Goal: Information Seeking & Learning: Learn about a topic

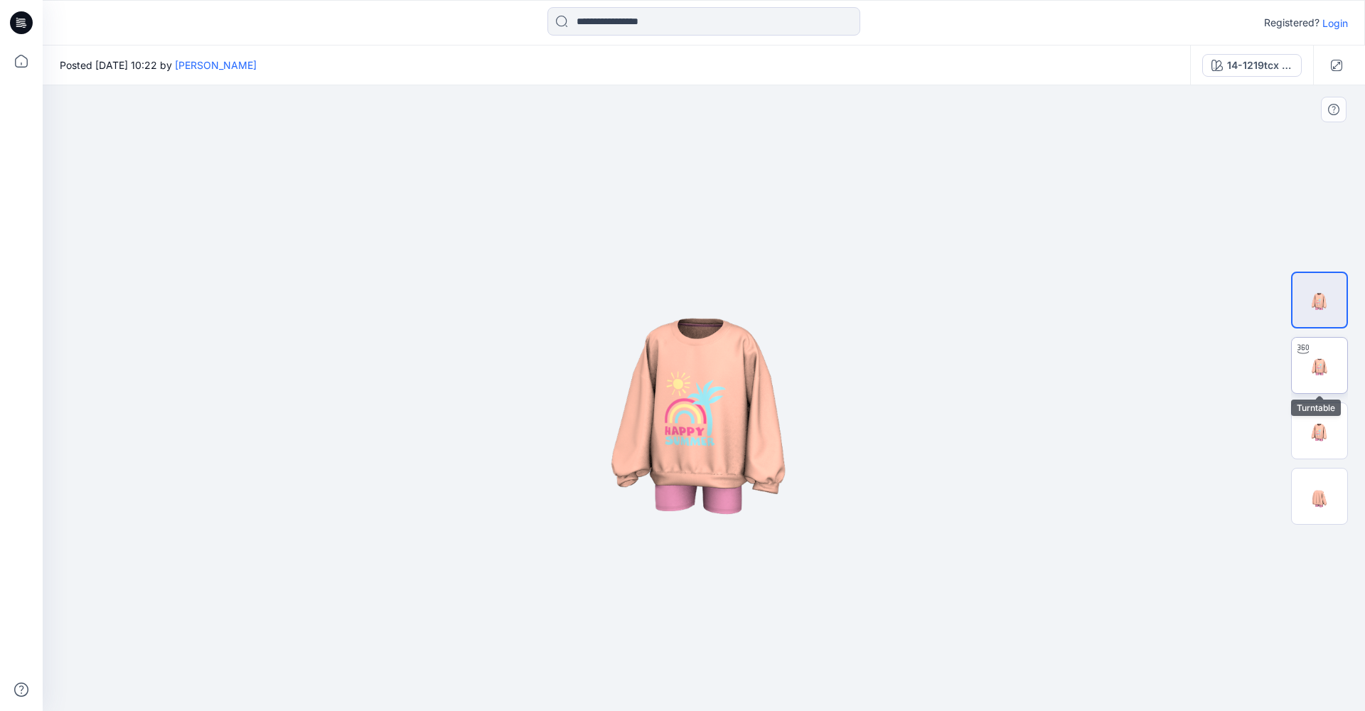
click at [1322, 384] on img at bounding box center [1319, 365] width 55 height 55
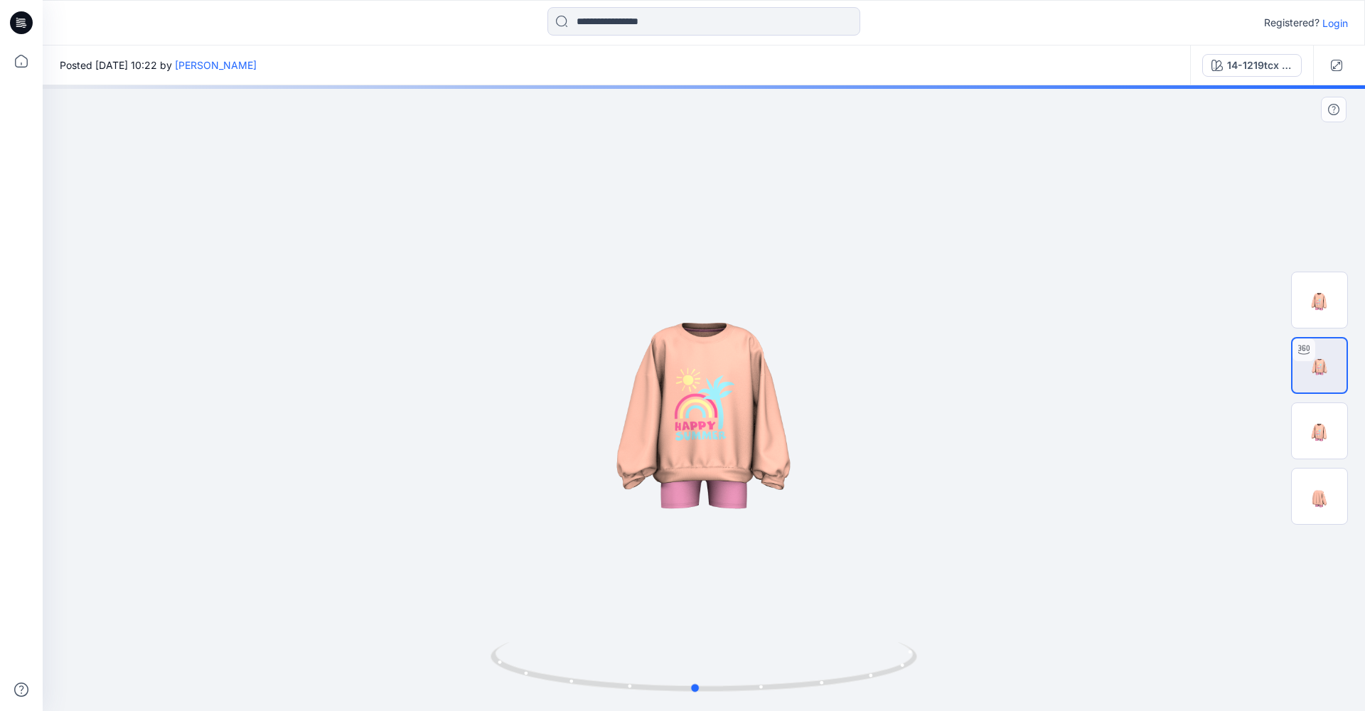
drag, startPoint x: 736, startPoint y: 433, endPoint x: 727, endPoint y: 475, distance: 42.8
click at [727, 475] on div at bounding box center [704, 398] width 1323 height 626
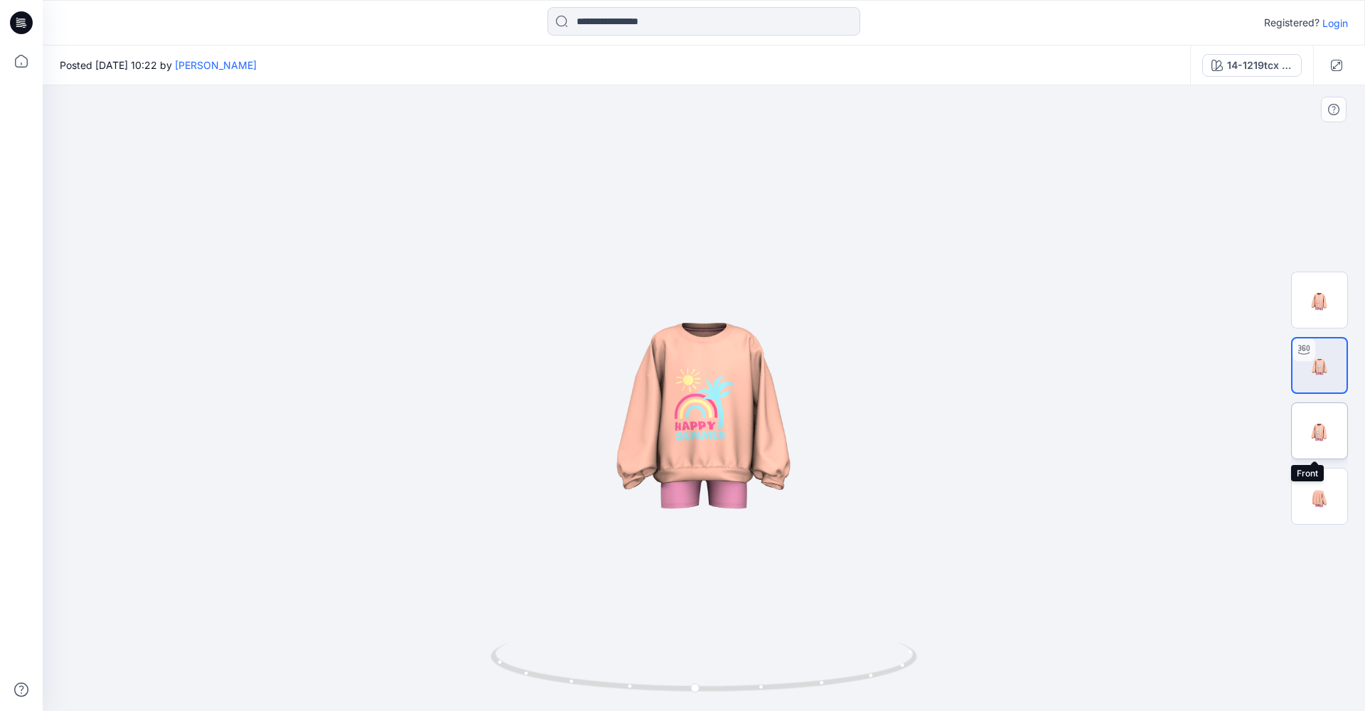
click at [1312, 434] on img at bounding box center [1319, 430] width 55 height 55
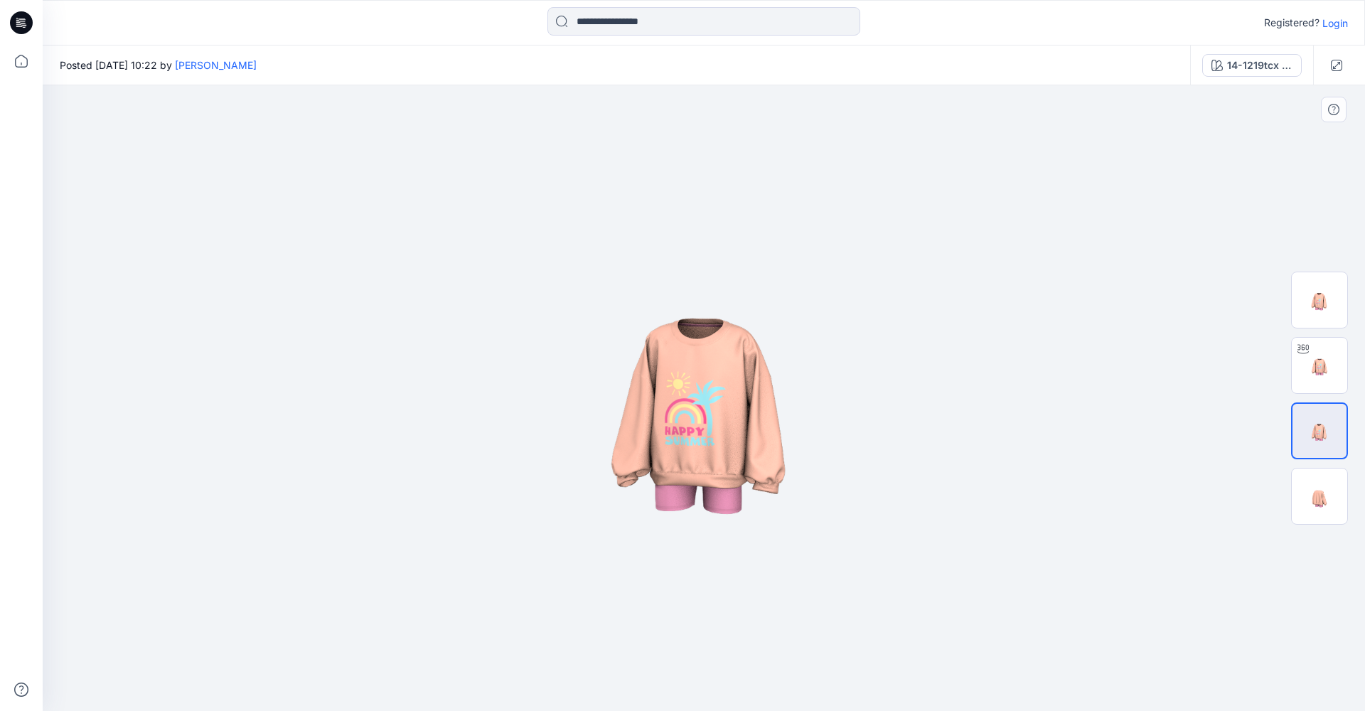
drag, startPoint x: 786, startPoint y: 468, endPoint x: 873, endPoint y: 483, distance: 88.0
click at [873, 483] on img at bounding box center [704, 398] width 626 height 626
drag, startPoint x: 682, startPoint y: 432, endPoint x: 738, endPoint y: 443, distance: 57.3
click at [727, 442] on img at bounding box center [704, 398] width 626 height 626
click at [1335, 294] on img at bounding box center [1319, 299] width 55 height 55
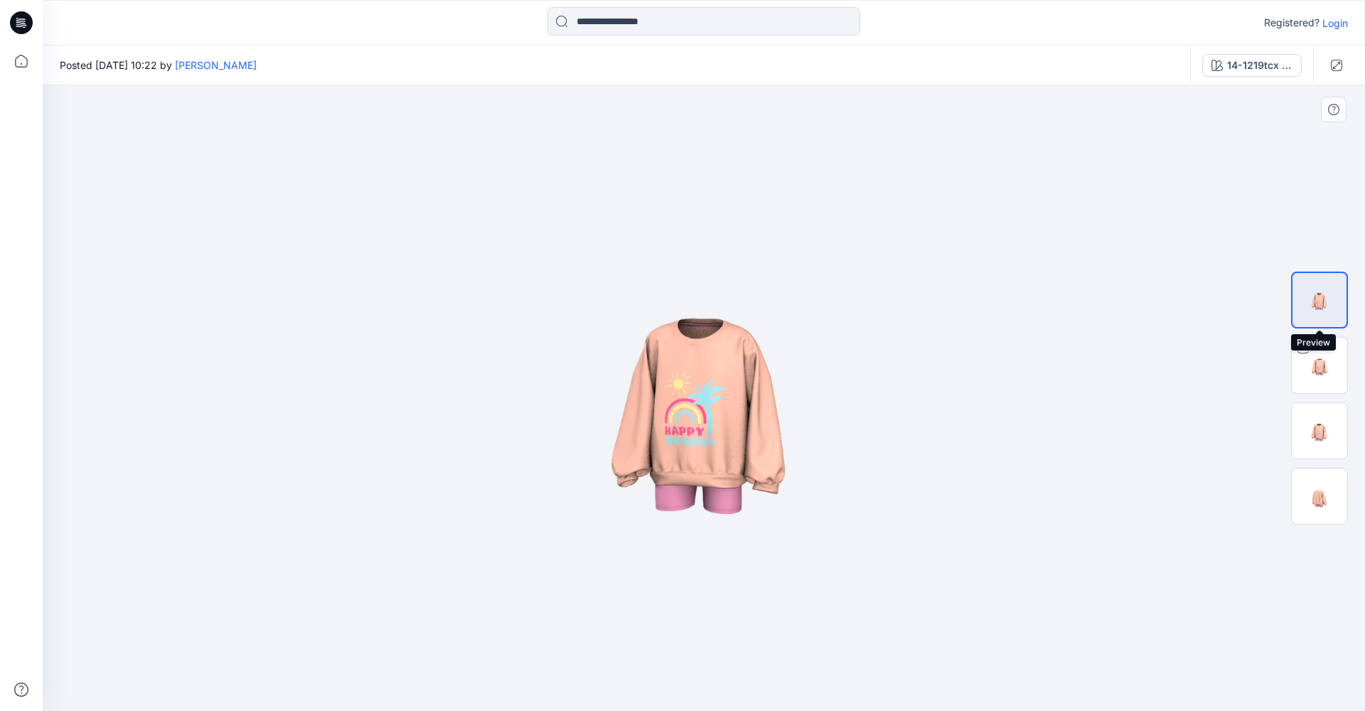
click at [1334, 306] on img at bounding box center [1320, 300] width 54 height 54
drag, startPoint x: 747, startPoint y: 491, endPoint x: 810, endPoint y: 491, distance: 63.3
click at [809, 491] on img at bounding box center [704, 398] width 626 height 626
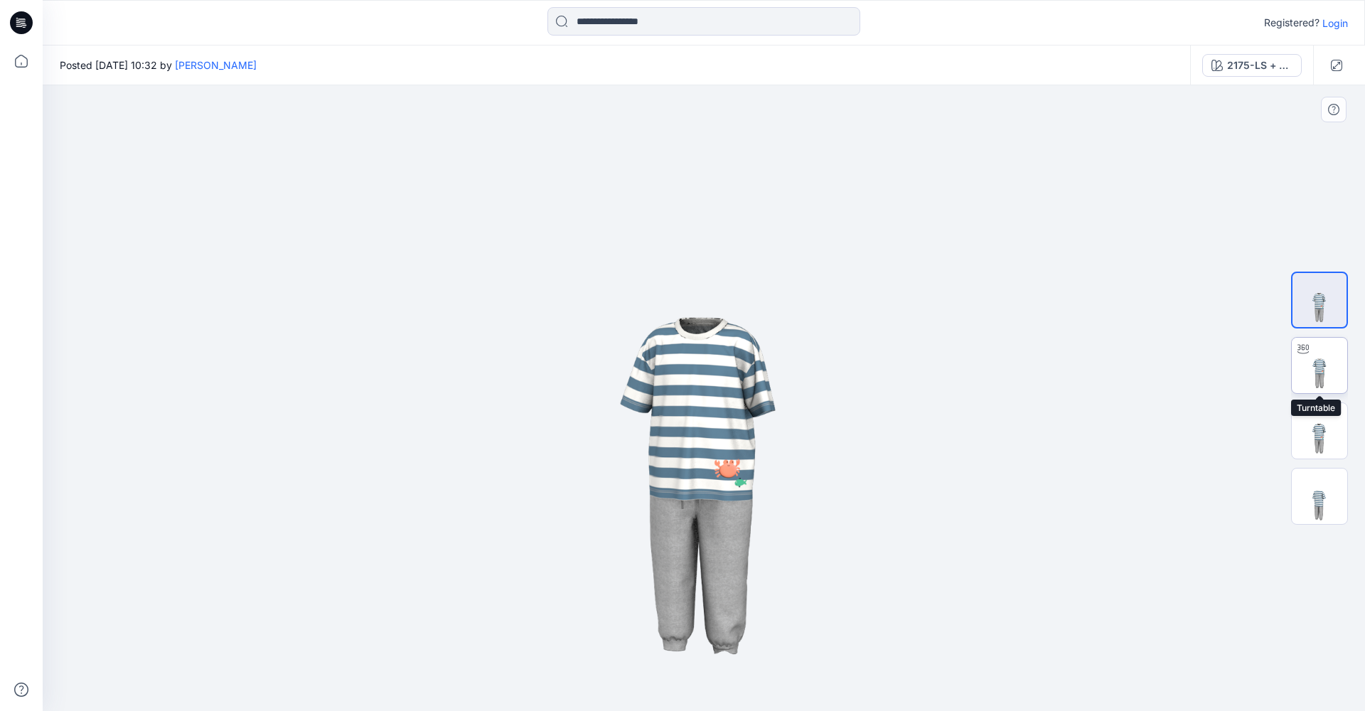
click at [1338, 377] on img at bounding box center [1319, 365] width 55 height 55
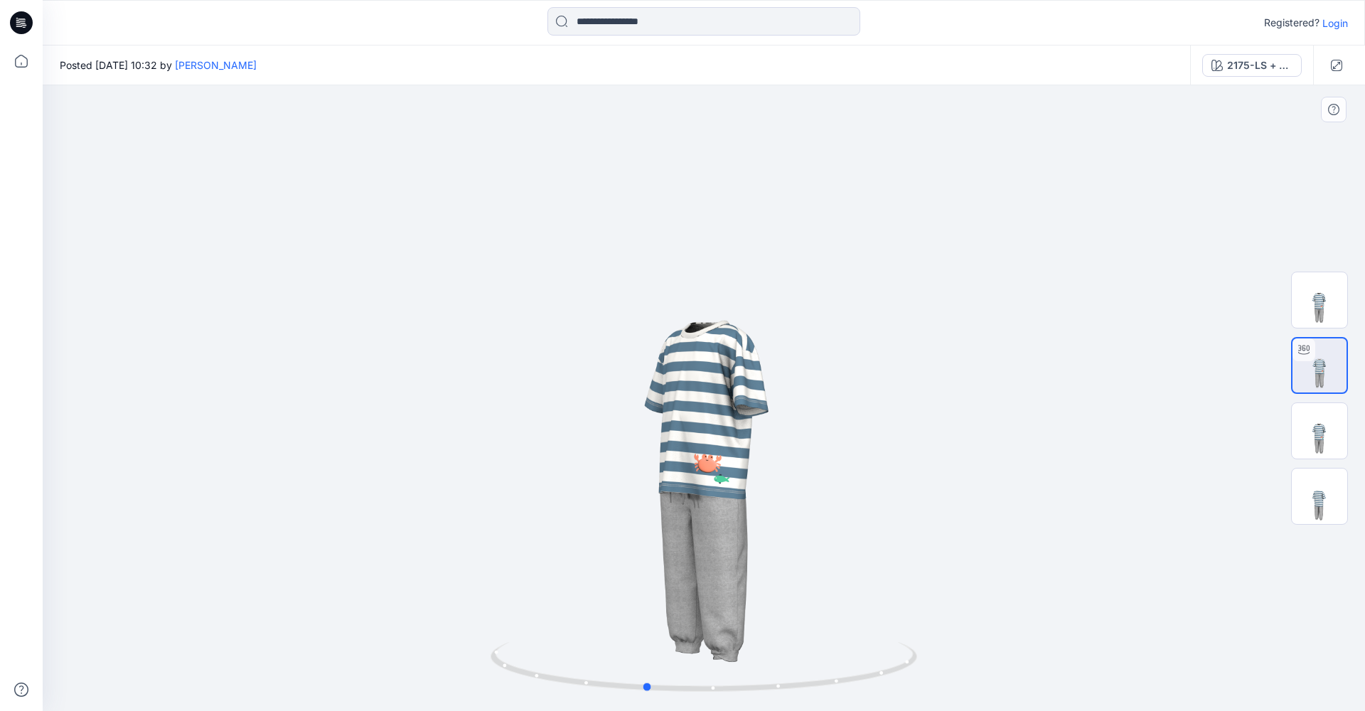
drag, startPoint x: 778, startPoint y: 443, endPoint x: 715, endPoint y: 571, distance: 142.8
click at [715, 571] on div at bounding box center [704, 398] width 1323 height 626
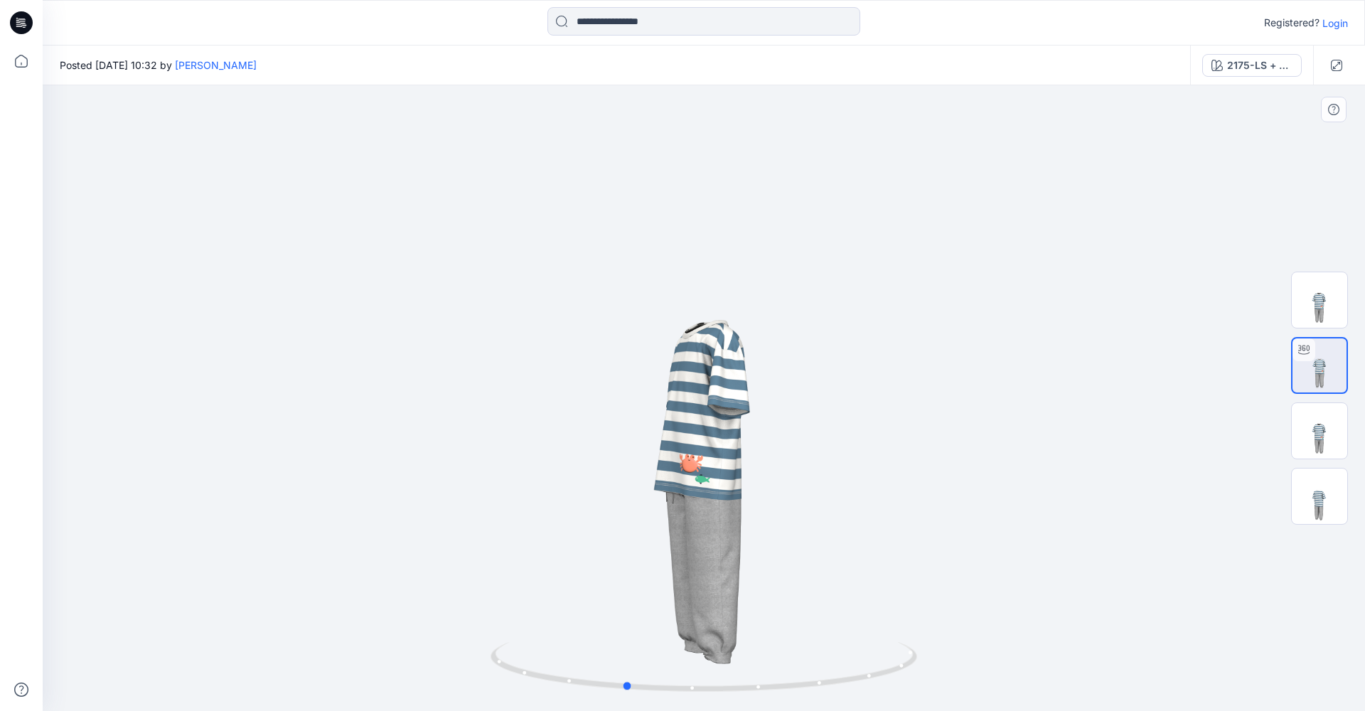
drag, startPoint x: 756, startPoint y: 568, endPoint x: 750, endPoint y: 580, distance: 12.7
click at [750, 580] on div at bounding box center [704, 398] width 1323 height 626
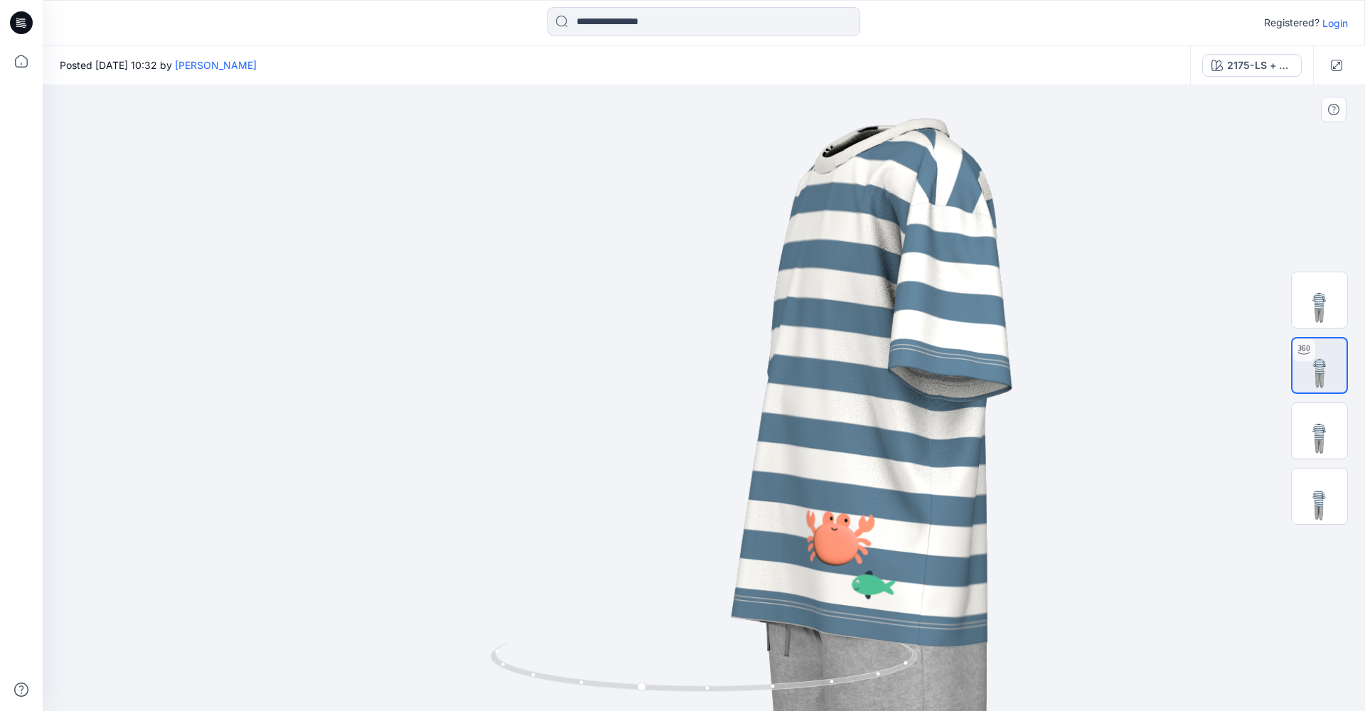
drag, startPoint x: 698, startPoint y: 511, endPoint x: 730, endPoint y: 422, distance: 94.2
click at [730, 422] on img at bounding box center [878, 348] width 1834 height 1834
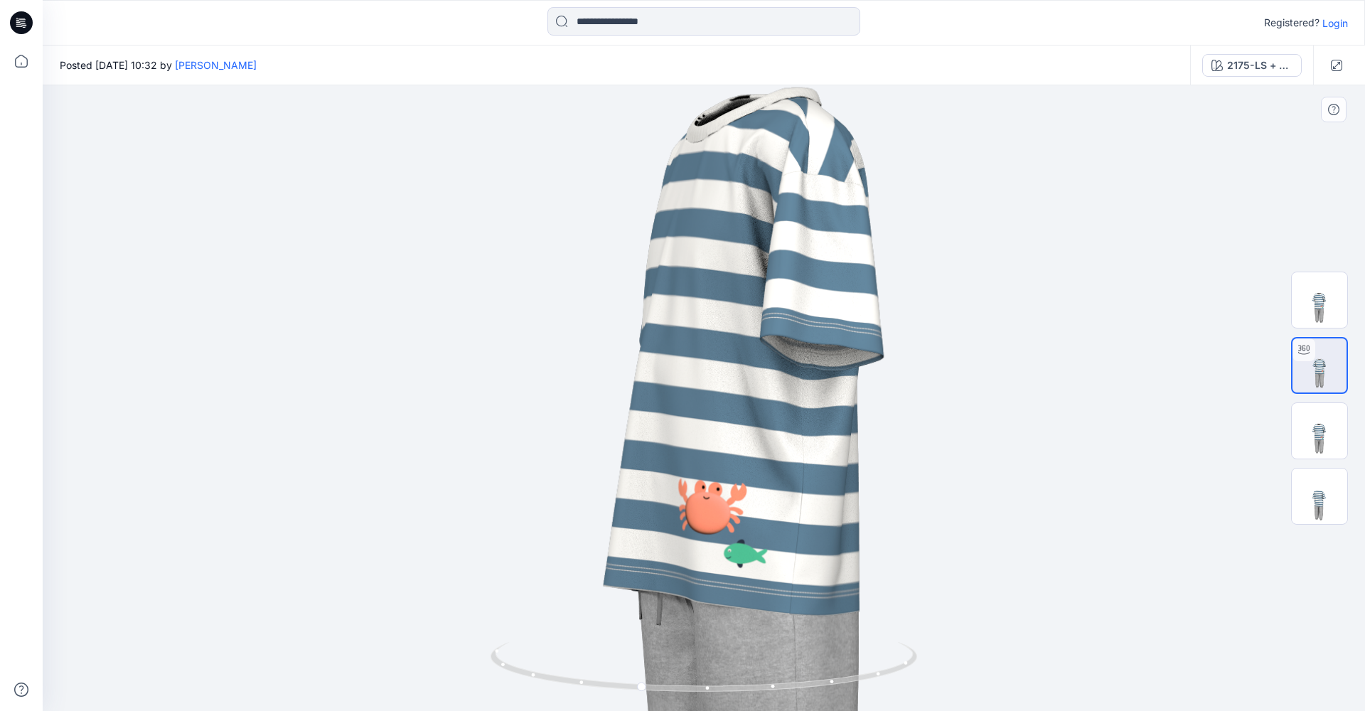
drag, startPoint x: 646, startPoint y: 621, endPoint x: 677, endPoint y: 629, distance: 31.6
click at [678, 629] on img at bounding box center [750, 317] width 1834 height 1834
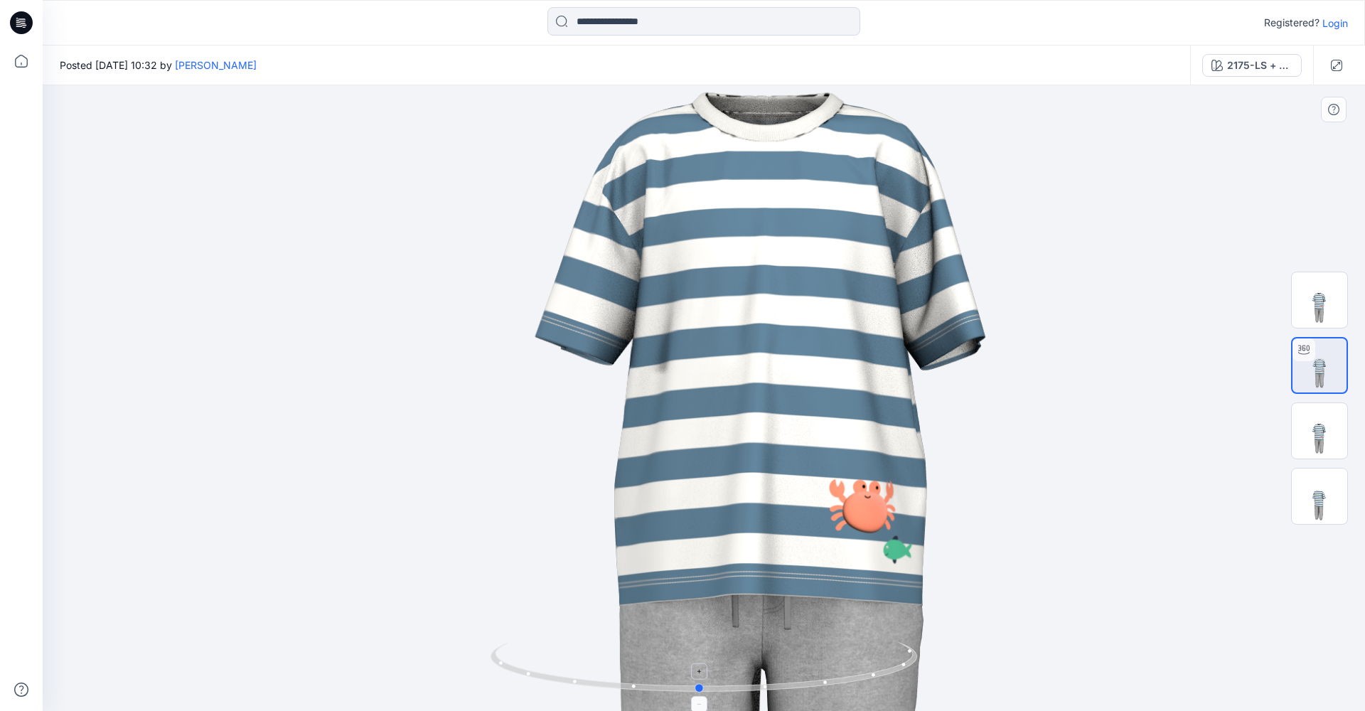
drag, startPoint x: 631, startPoint y: 691, endPoint x: 691, endPoint y: 683, distance: 60.2
click at [691, 683] on icon at bounding box center [706, 668] width 430 height 53
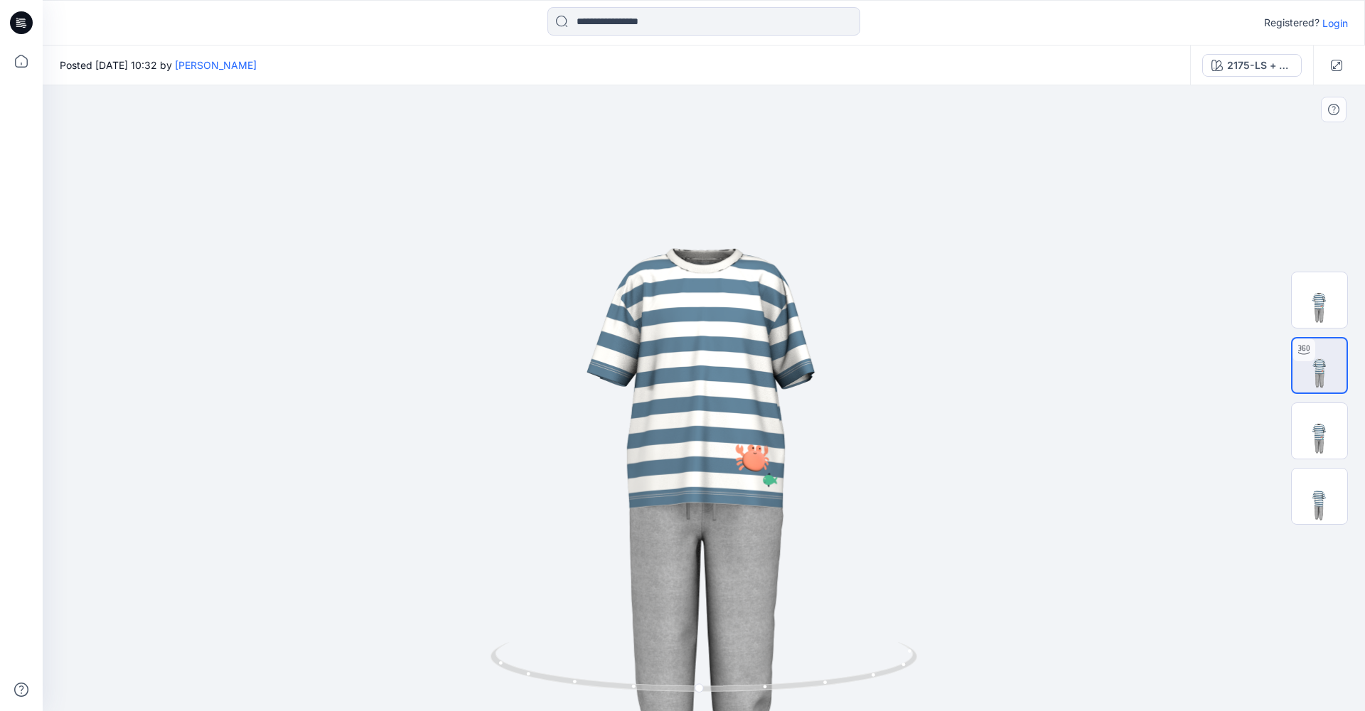
drag, startPoint x: 841, startPoint y: 528, endPoint x: 800, endPoint y: 511, distance: 44.6
click at [794, 511] on img at bounding box center [704, 362] width 928 height 928
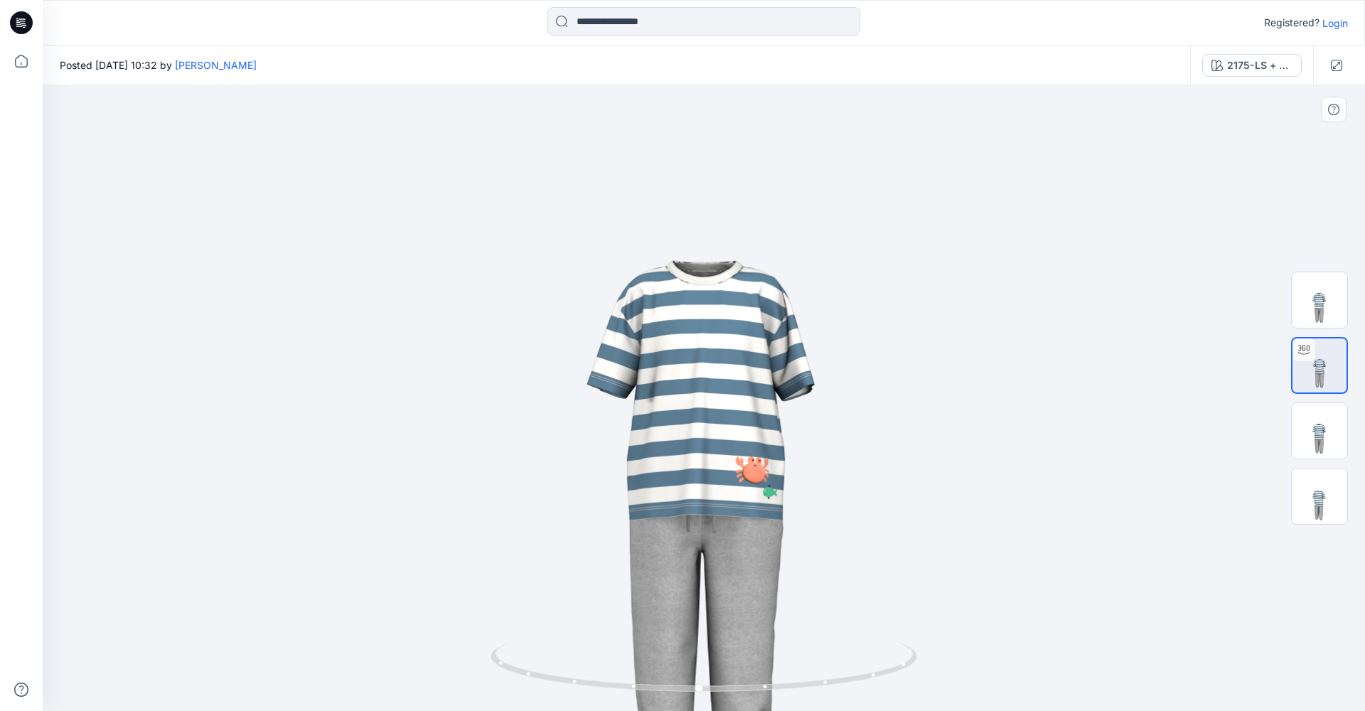
drag, startPoint x: 884, startPoint y: 555, endPoint x: 853, endPoint y: 559, distance: 31.6
click at [853, 560] on img at bounding box center [704, 374] width 928 height 928
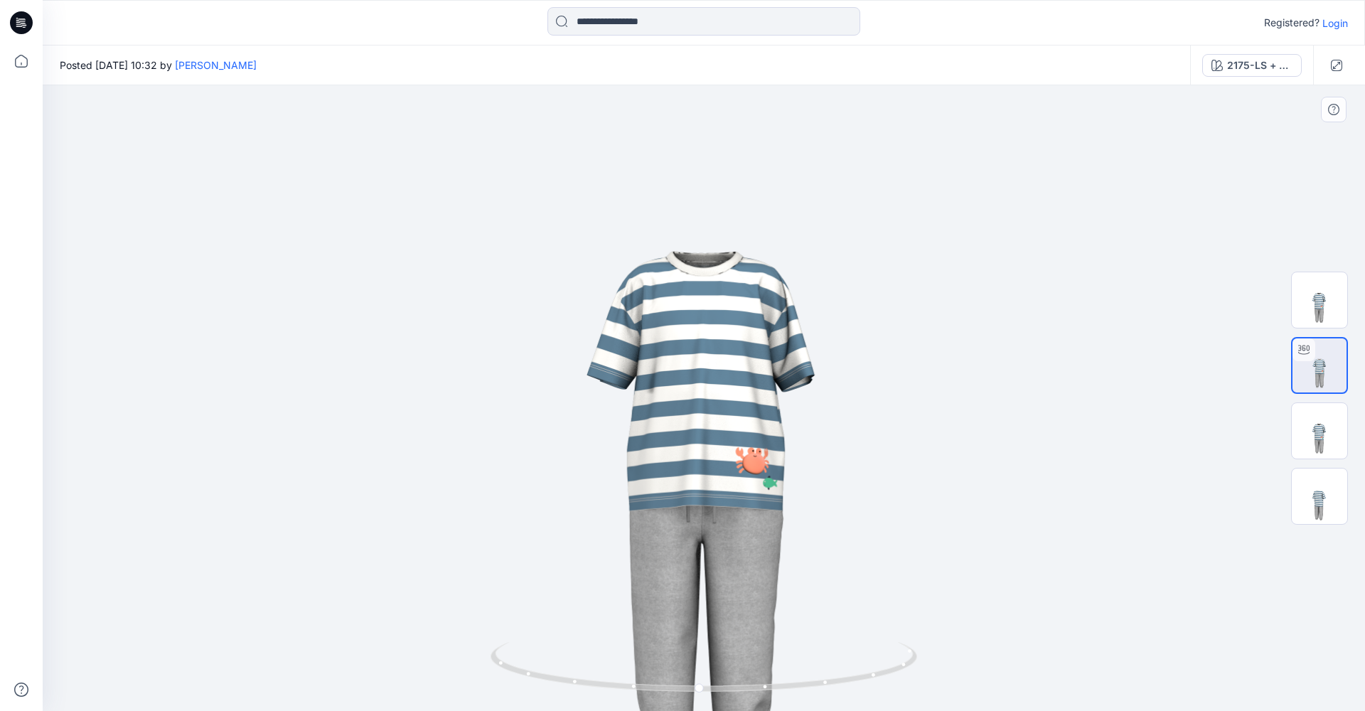
drag, startPoint x: 939, startPoint y: 639, endPoint x: 902, endPoint y: 614, distance: 44.6
click at [902, 614] on img at bounding box center [704, 365] width 928 height 928
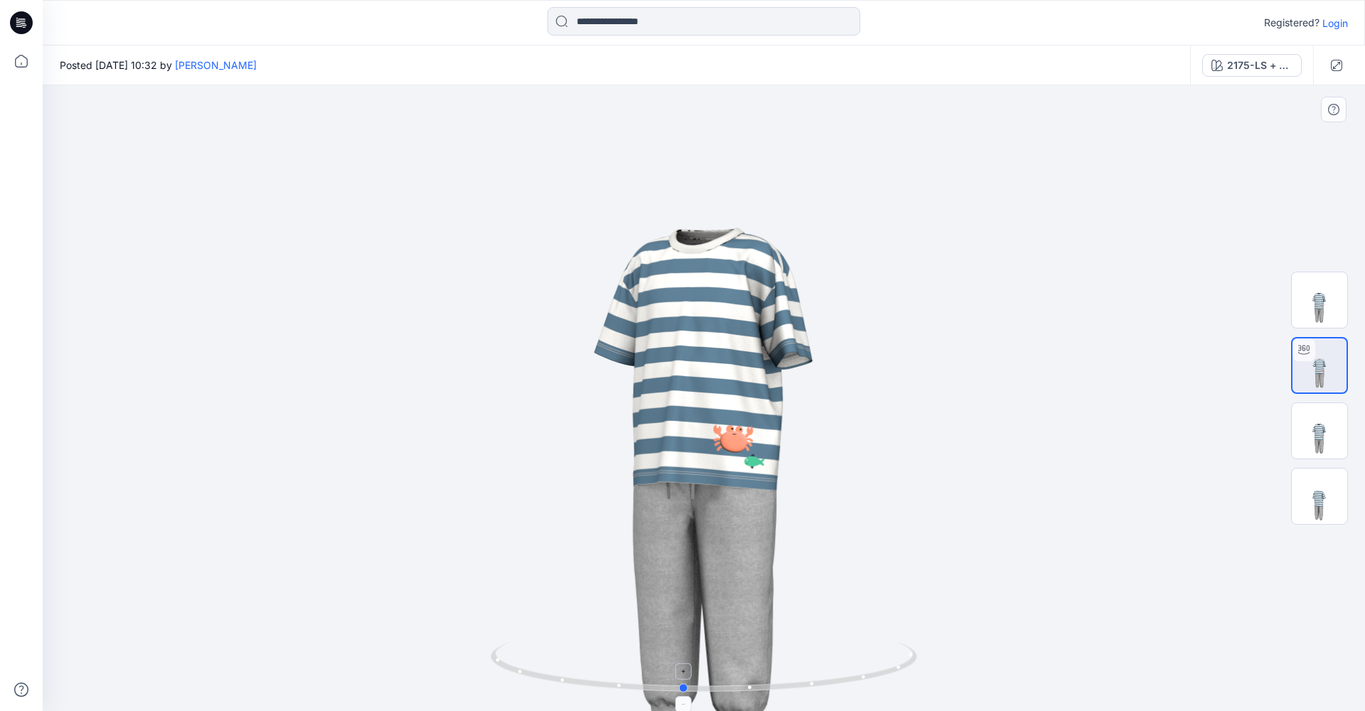
drag, startPoint x: 842, startPoint y: 687, endPoint x: 826, endPoint y: 685, distance: 16.5
click at [826, 685] on icon at bounding box center [706, 668] width 430 height 53
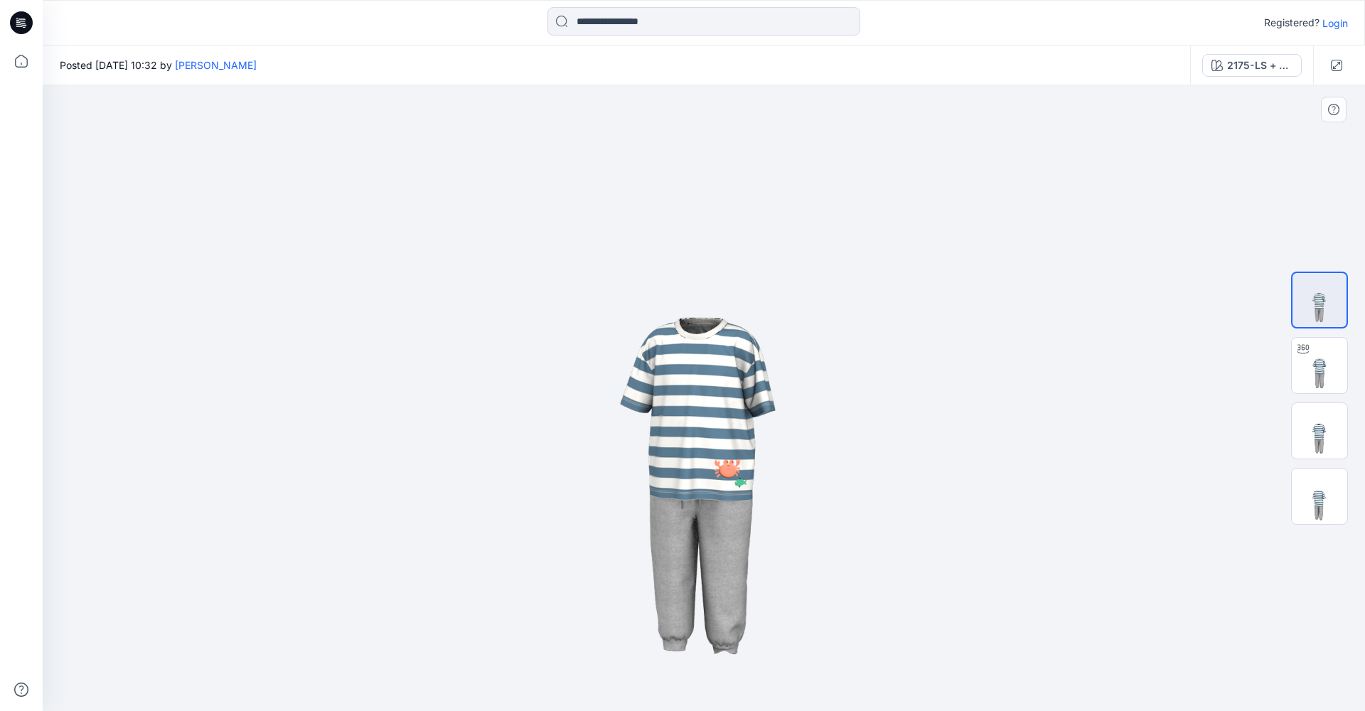
click at [742, 383] on img at bounding box center [704, 398] width 626 height 626
click at [1337, 367] on img at bounding box center [1319, 365] width 55 height 55
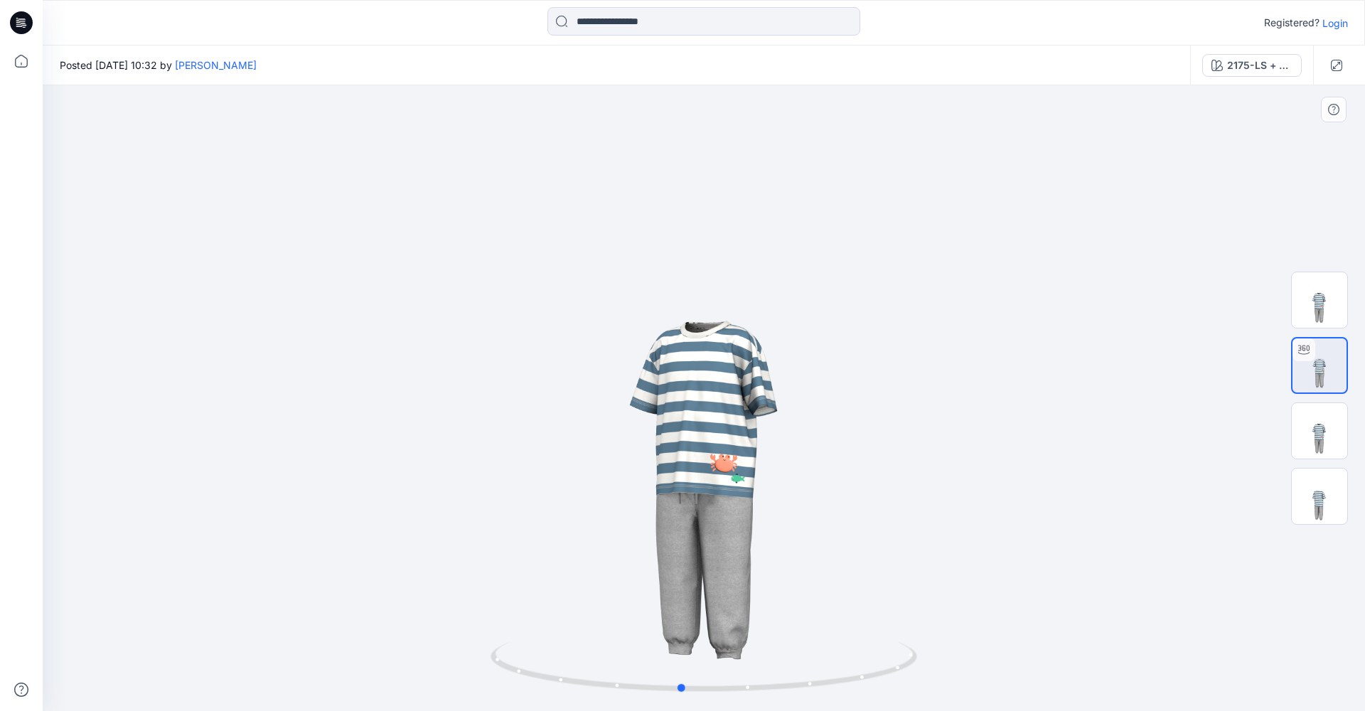
drag, startPoint x: 833, startPoint y: 539, endPoint x: 809, endPoint y: 577, distance: 45.0
click at [809, 577] on div at bounding box center [704, 398] width 1323 height 626
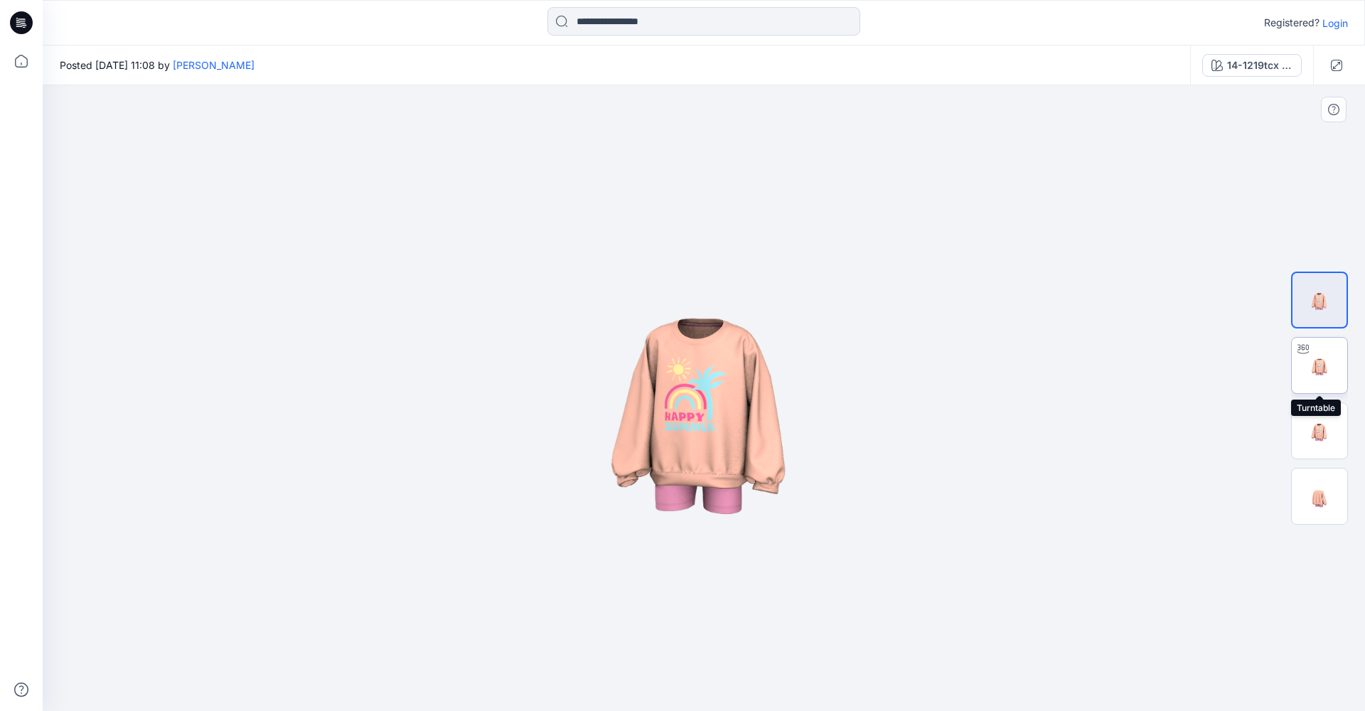
click at [1321, 356] on img at bounding box center [1319, 365] width 55 height 55
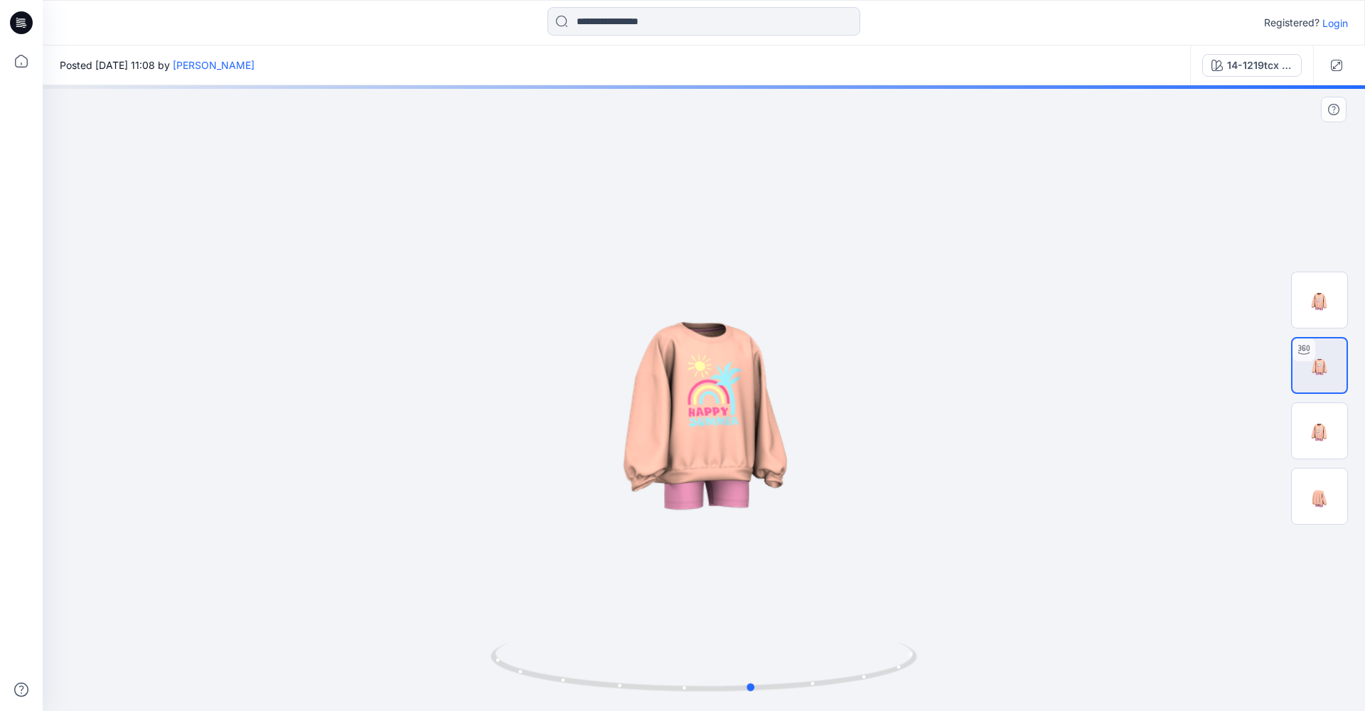
drag, startPoint x: 705, startPoint y: 441, endPoint x: 748, endPoint y: 441, distance: 43.4
click at [748, 441] on div at bounding box center [704, 398] width 1323 height 626
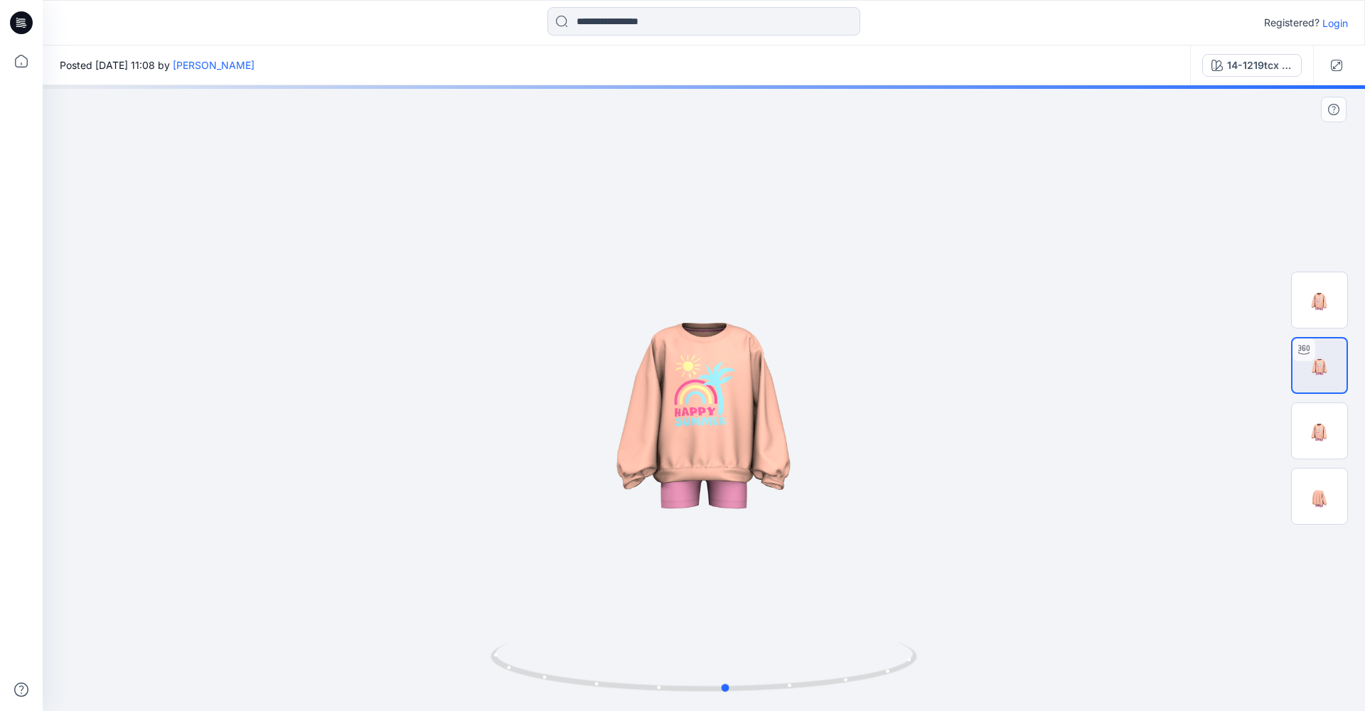
drag, startPoint x: 754, startPoint y: 441, endPoint x: 727, endPoint y: 453, distance: 29.0
click at [727, 453] on div at bounding box center [704, 398] width 1323 height 626
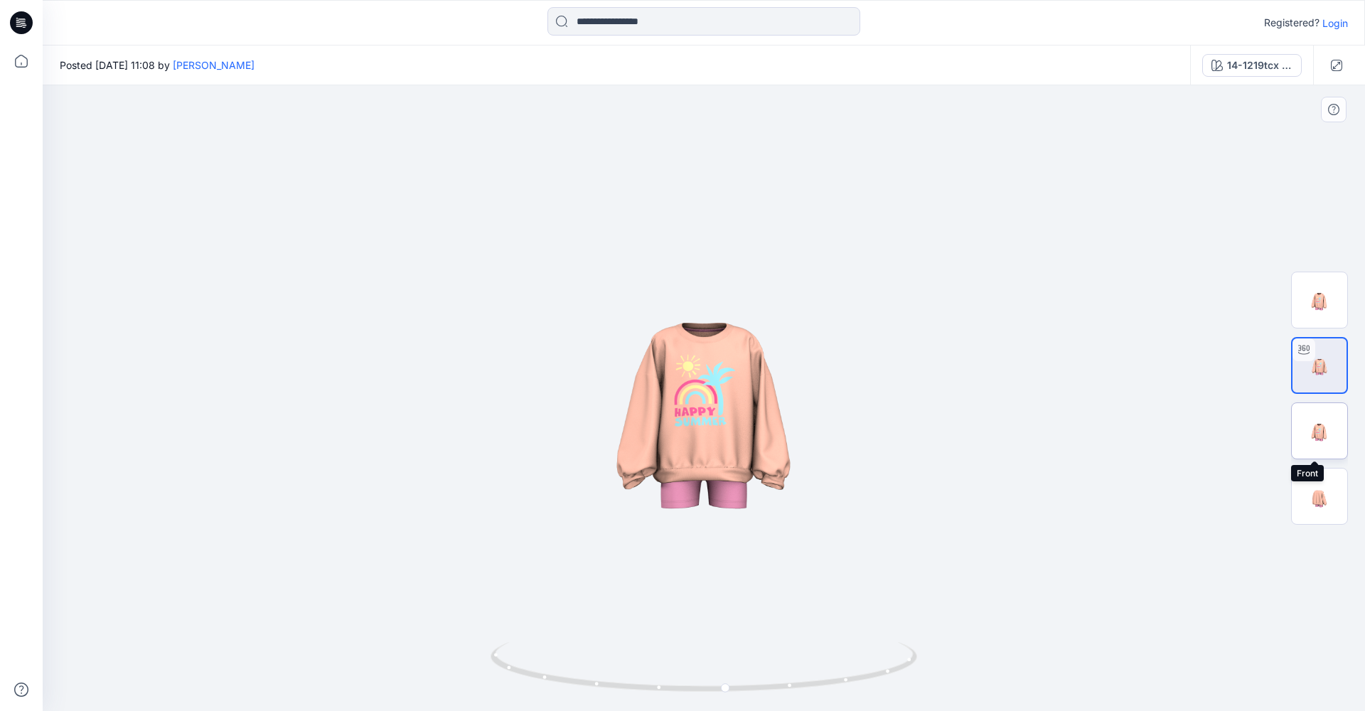
click at [1331, 435] on img at bounding box center [1319, 430] width 55 height 55
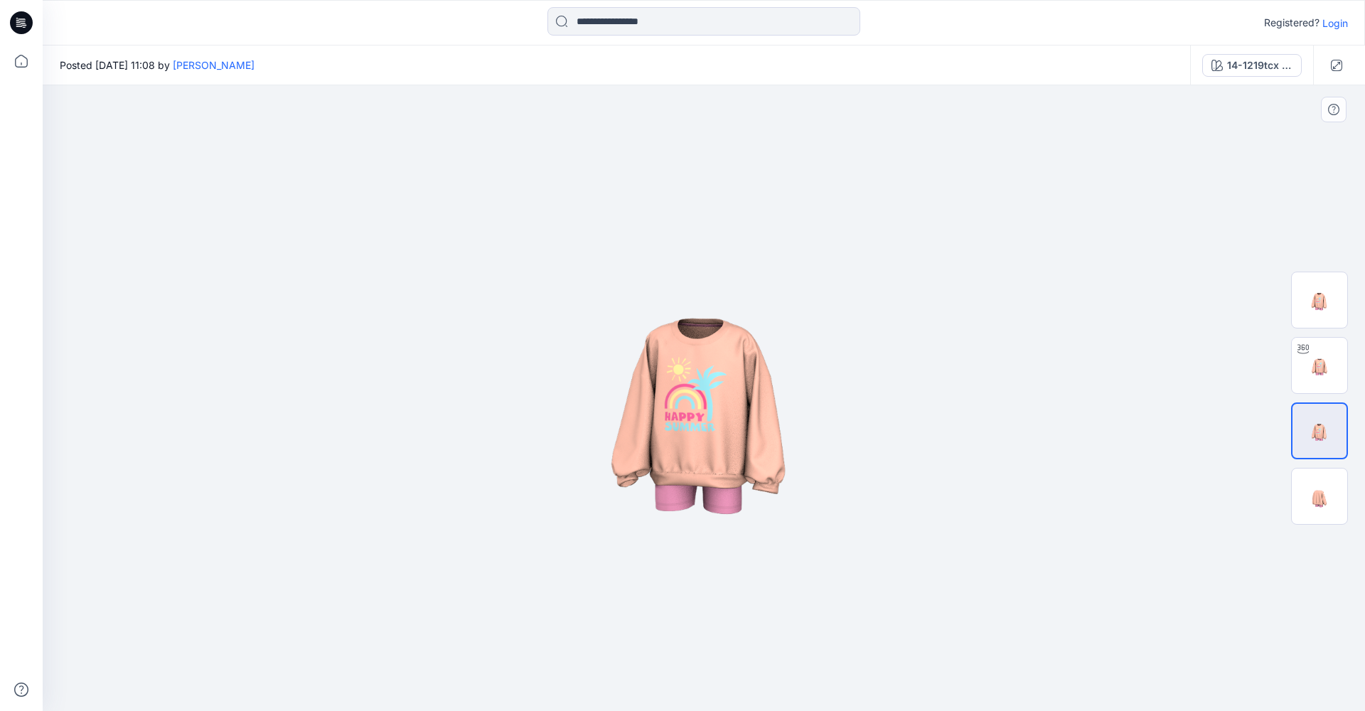
drag, startPoint x: 723, startPoint y: 459, endPoint x: 805, endPoint y: 468, distance: 82.3
click at [805, 468] on img at bounding box center [704, 398] width 626 height 626
click at [1339, 362] on img at bounding box center [1319, 365] width 55 height 55
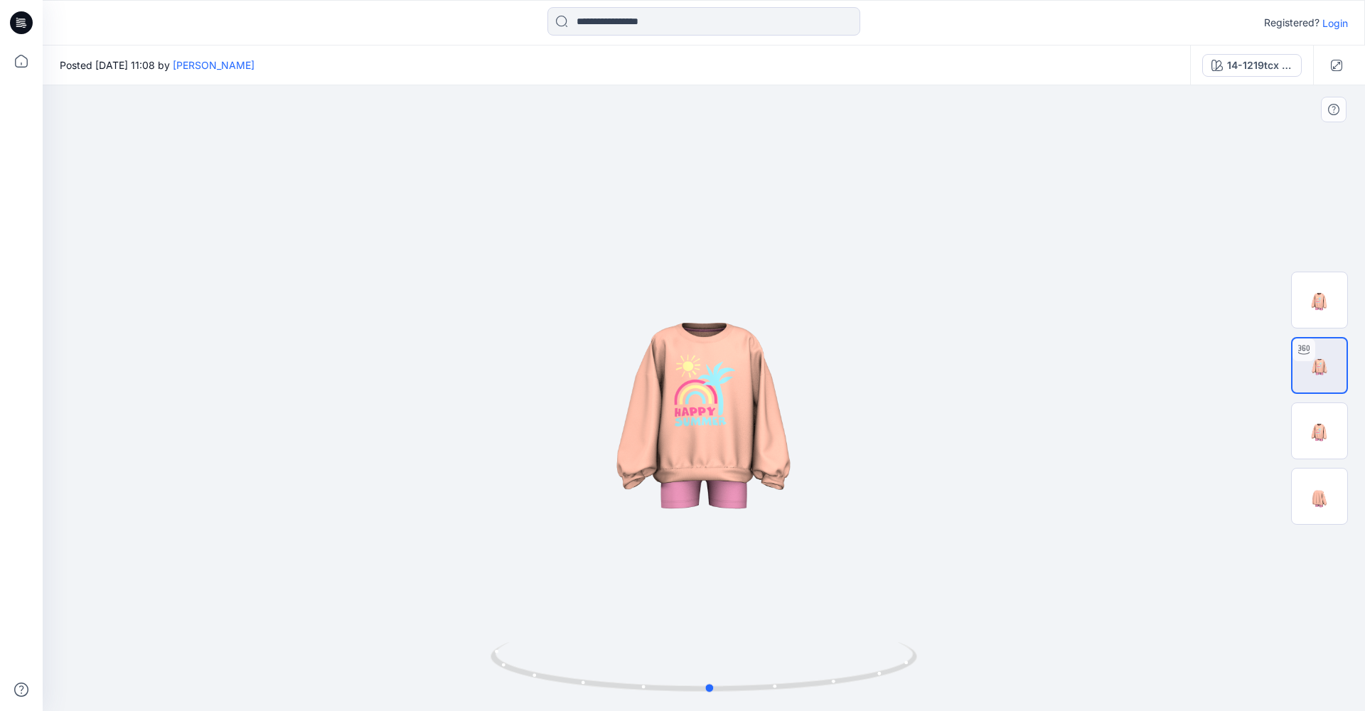
drag, startPoint x: 734, startPoint y: 452, endPoint x: 714, endPoint y: 463, distance: 22.6
click at [714, 463] on div at bounding box center [704, 398] width 1323 height 626
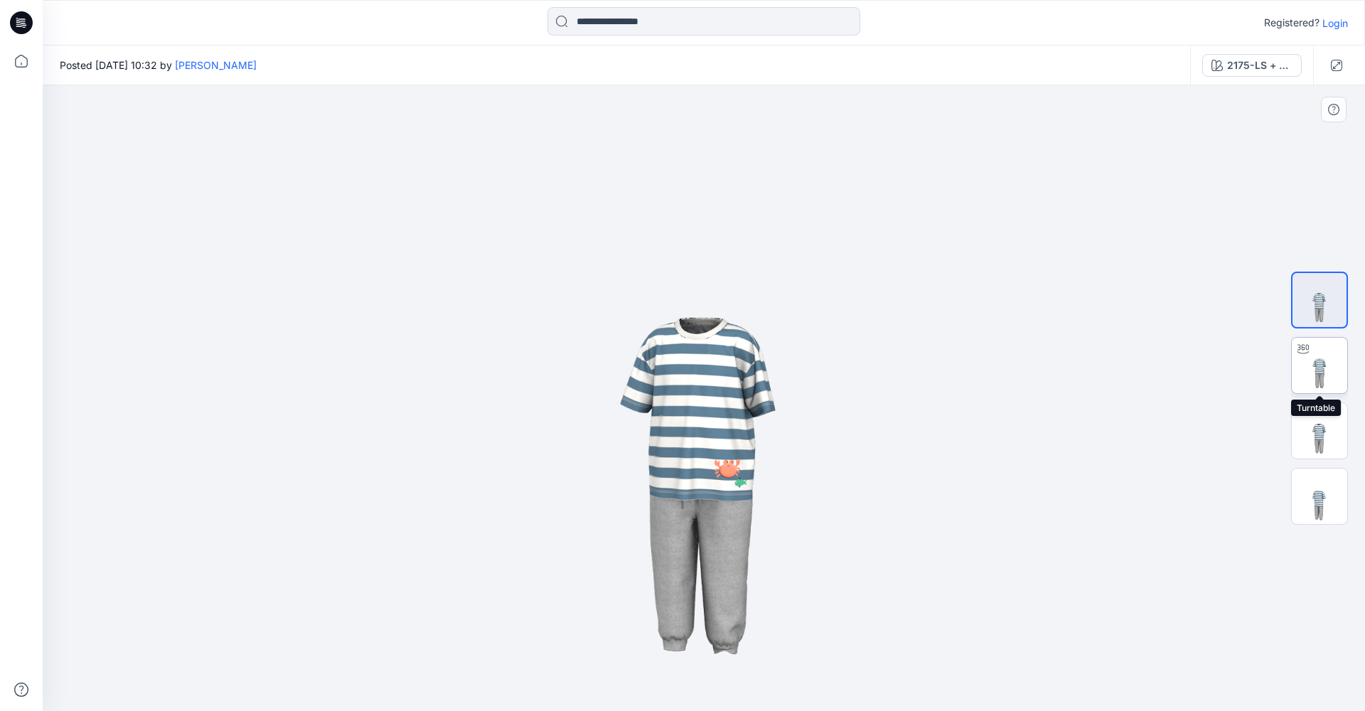
click at [1326, 363] on img at bounding box center [1319, 365] width 55 height 55
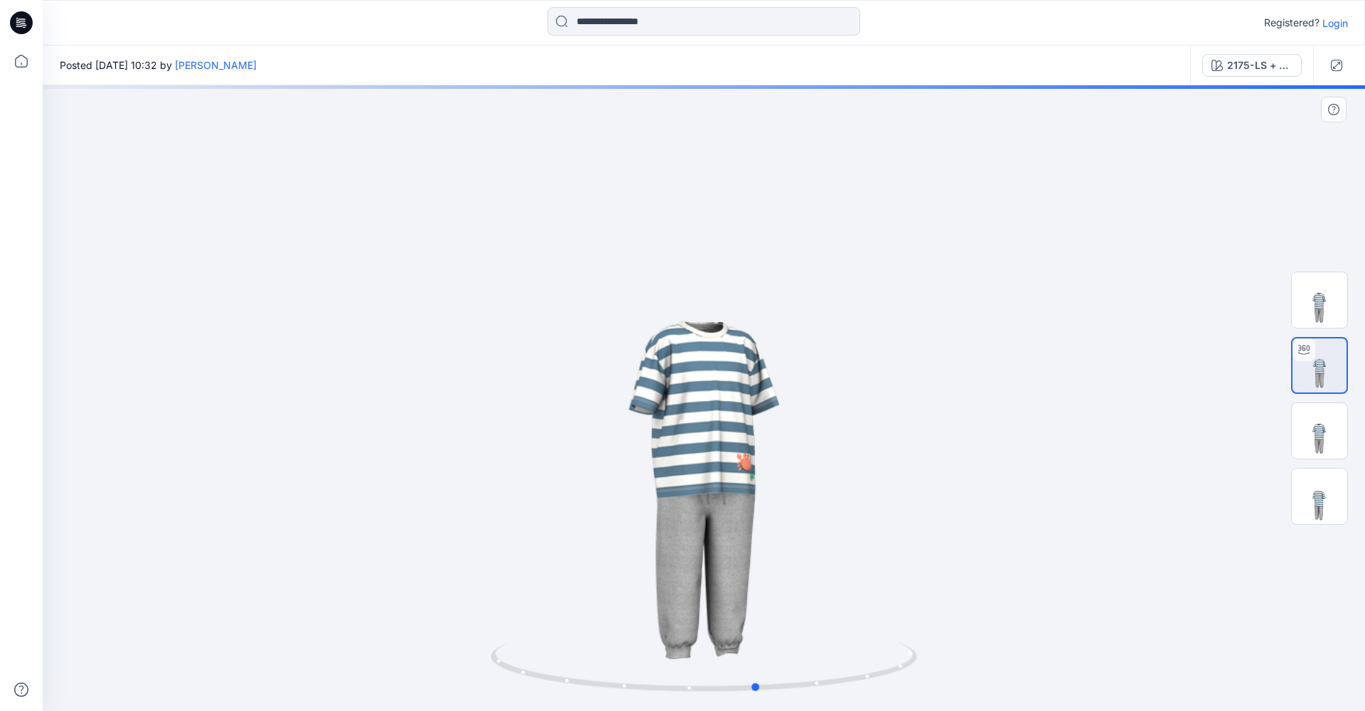
drag, startPoint x: 757, startPoint y: 504, endPoint x: 801, endPoint y: 498, distance: 43.7
click at [801, 499] on div at bounding box center [704, 398] width 1323 height 626
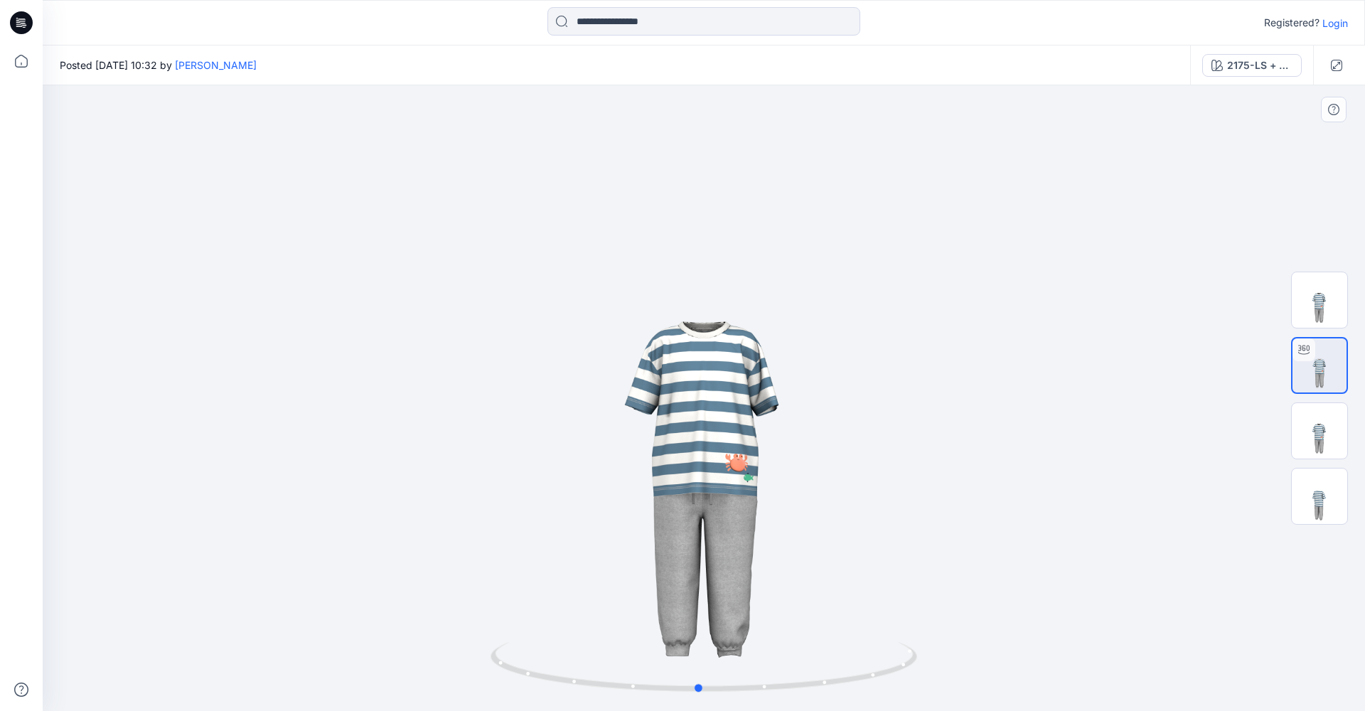
drag, startPoint x: 922, startPoint y: 516, endPoint x: 877, endPoint y: 537, distance: 50.3
click at [877, 537] on div at bounding box center [704, 398] width 1323 height 626
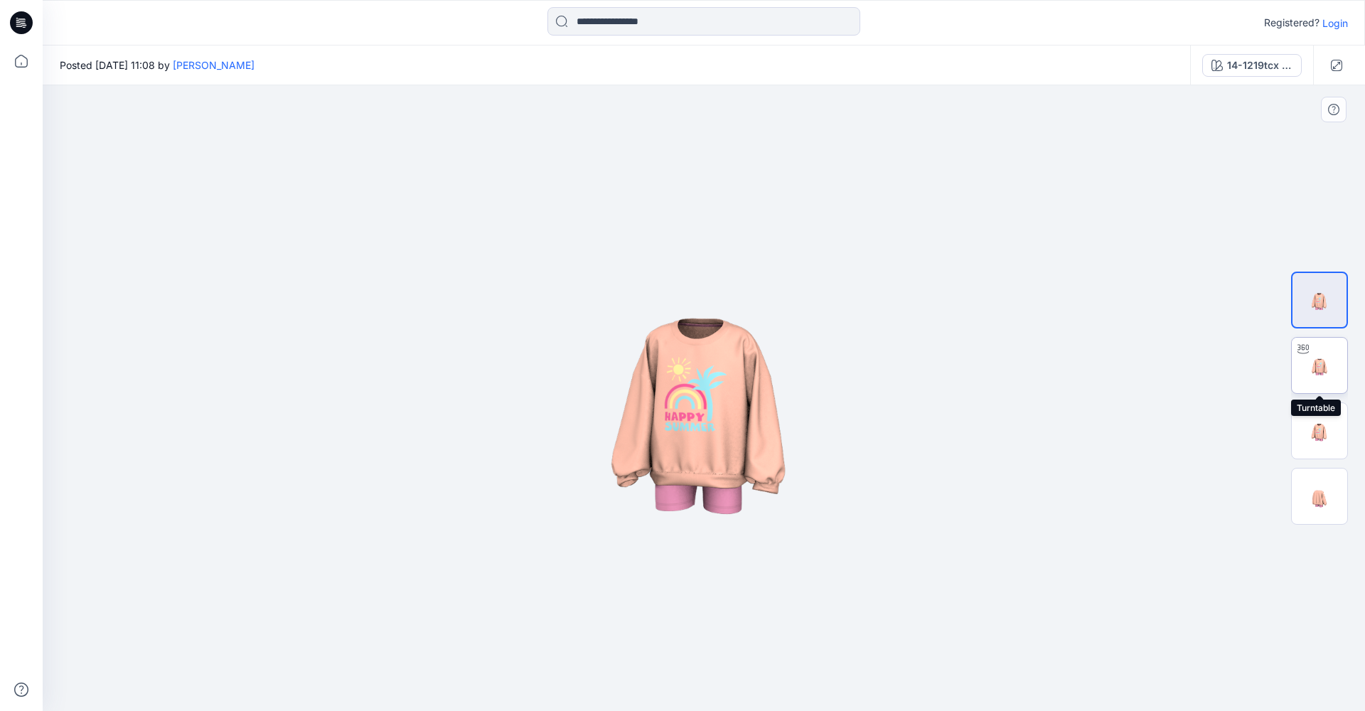
click at [1325, 366] on img at bounding box center [1319, 365] width 55 height 55
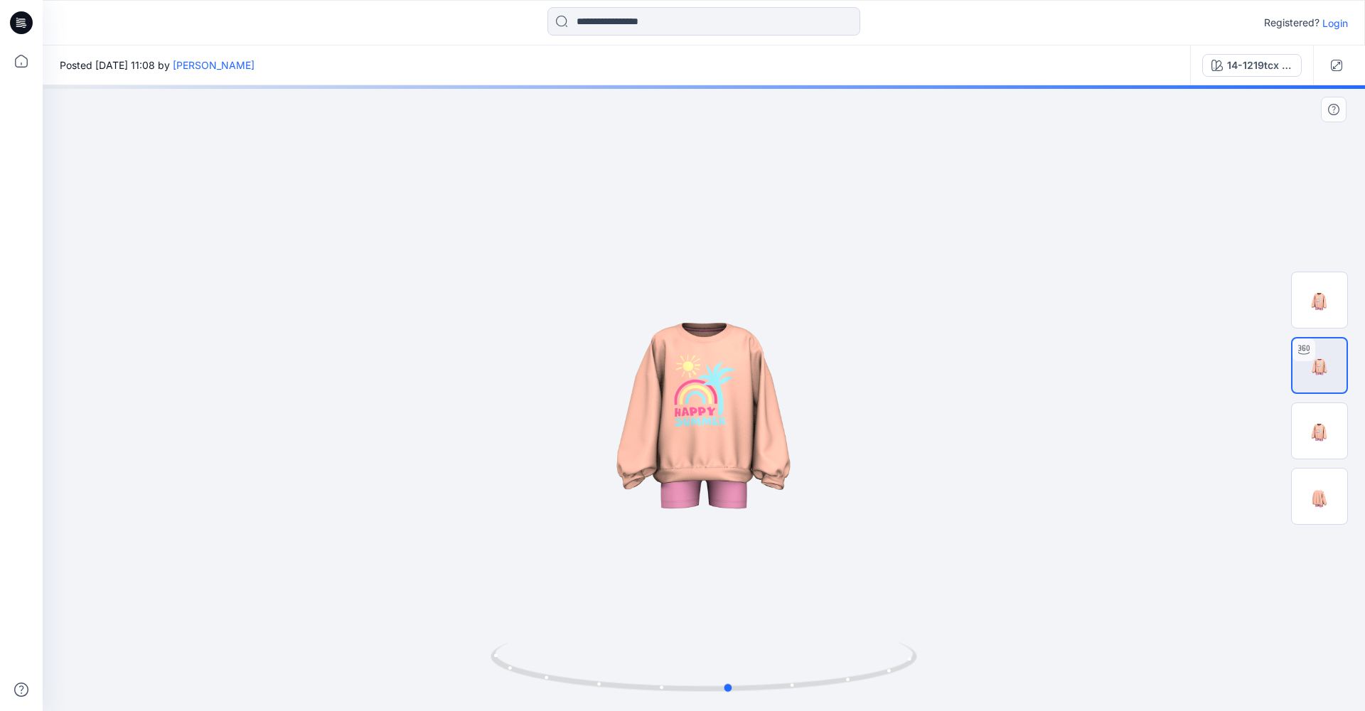
drag, startPoint x: 769, startPoint y: 579, endPoint x: 786, endPoint y: 580, distance: 17.1
click at [786, 580] on div at bounding box center [704, 398] width 1323 height 626
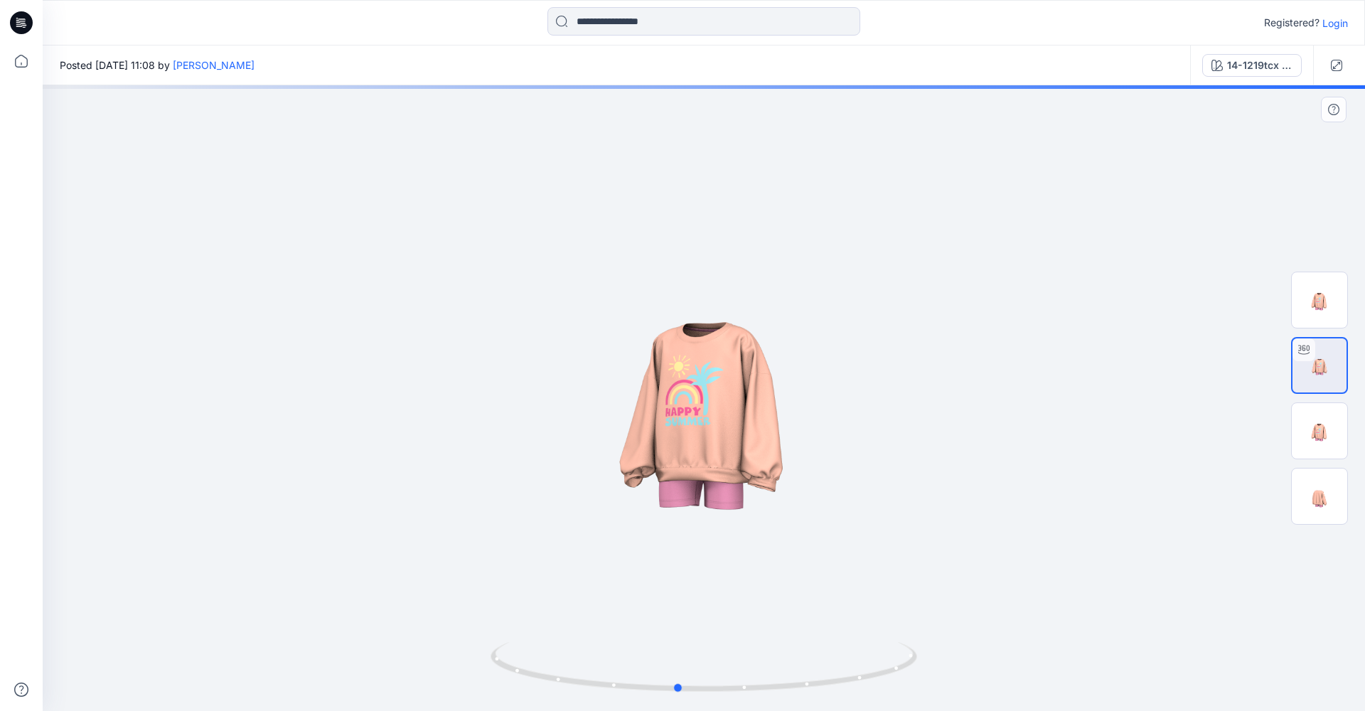
drag, startPoint x: 734, startPoint y: 484, endPoint x: 676, endPoint y: 488, distance: 57.7
click at [676, 488] on div at bounding box center [704, 398] width 1323 height 626
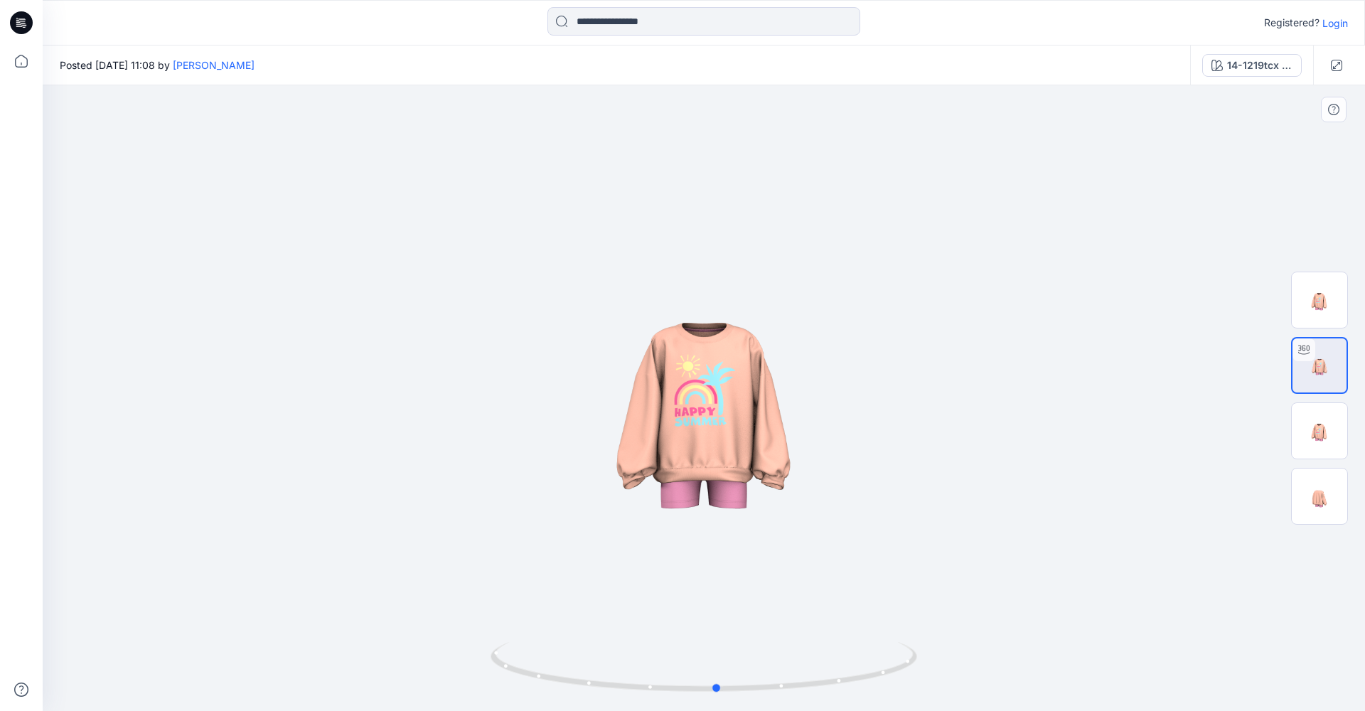
drag, startPoint x: 772, startPoint y: 343, endPoint x: 811, endPoint y: 357, distance: 41.4
click at [811, 357] on div at bounding box center [704, 398] width 1323 height 626
